Goal: Task Accomplishment & Management: Complete application form

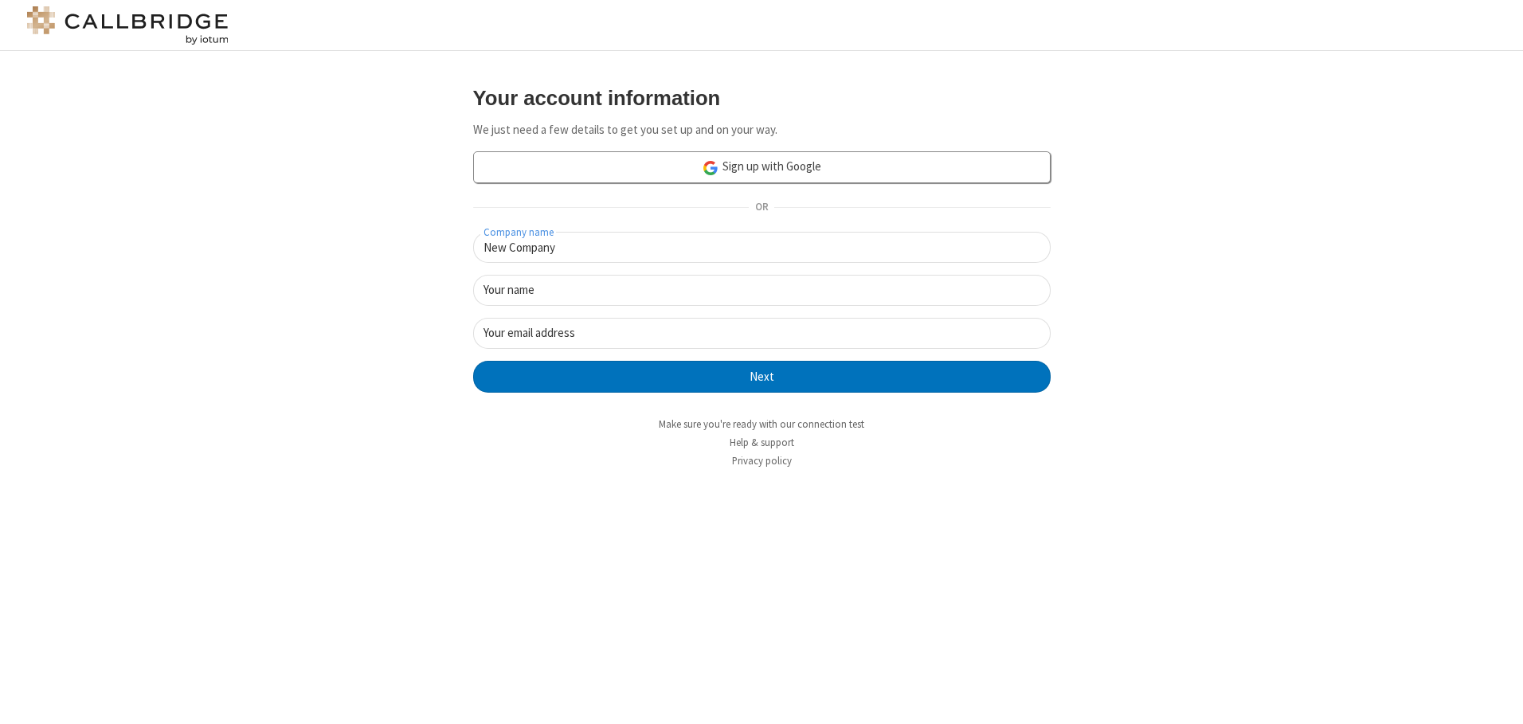
type input "New Company"
type input "New User"
type input "[EMAIL_ADDRESS][DOMAIN_NAME]"
click button "Next" at bounding box center [761, 377] width 577 height 32
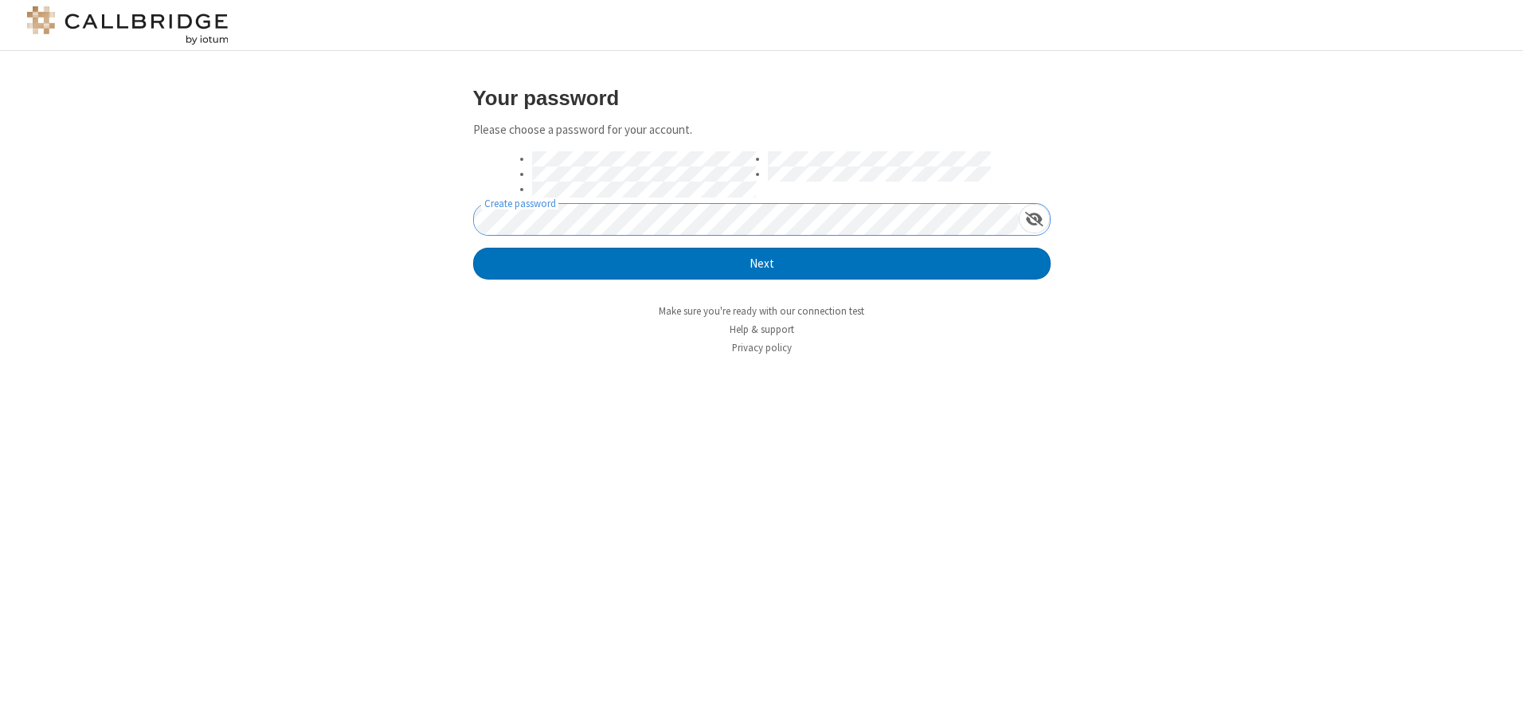
click at [473, 248] on button "Next" at bounding box center [761, 264] width 577 height 32
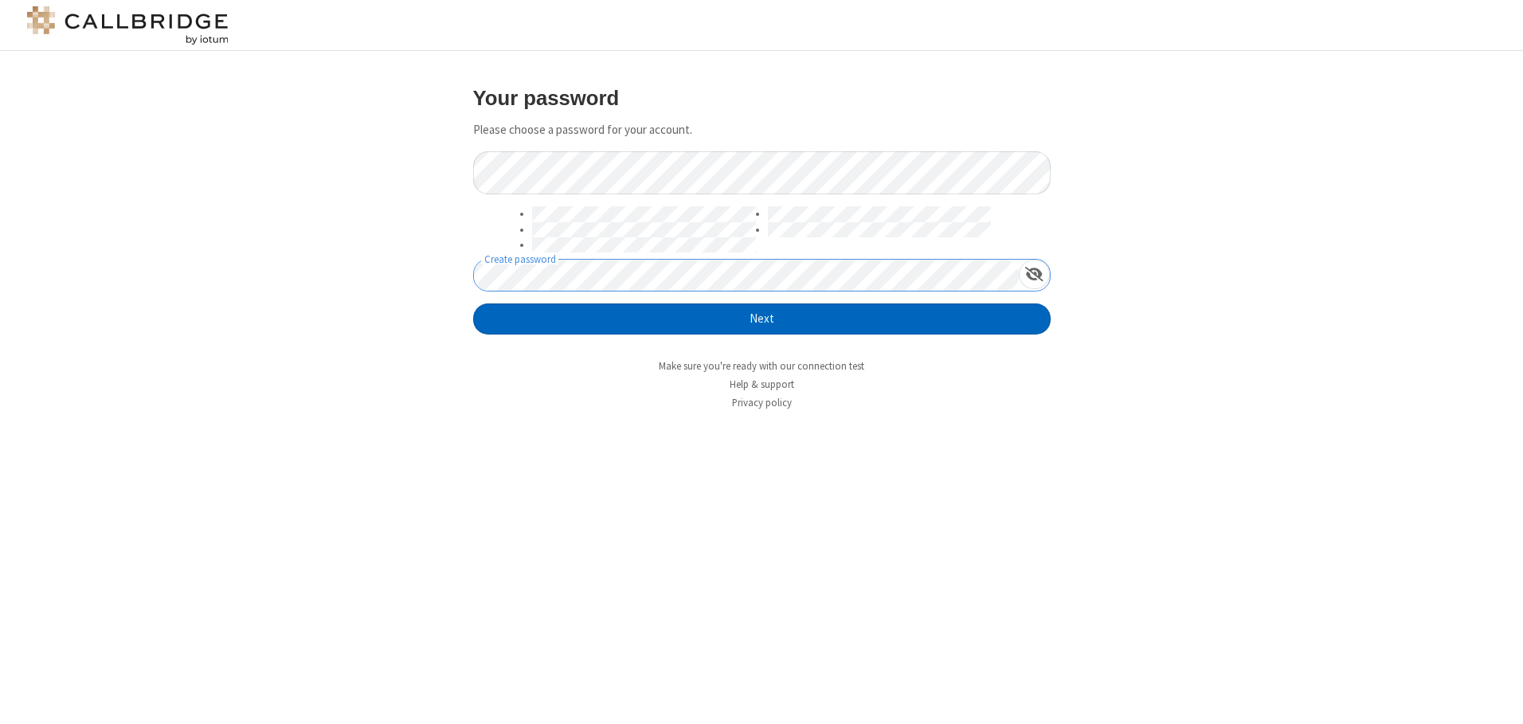
click at [761, 319] on button "Next" at bounding box center [761, 319] width 577 height 32
